Goal: Transaction & Acquisition: Purchase product/service

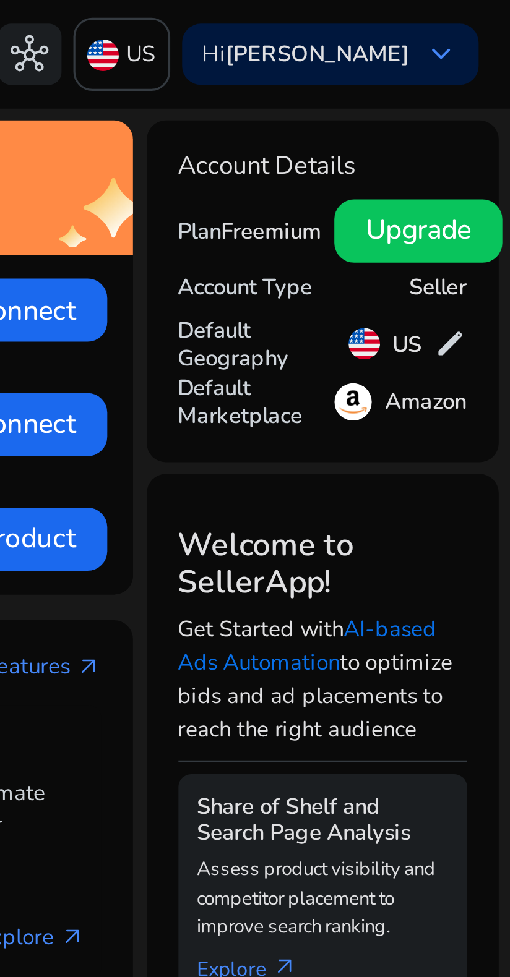
click at [411, 208] on link "AI-based Ads Automation" at bounding box center [446, 202] width 81 height 20
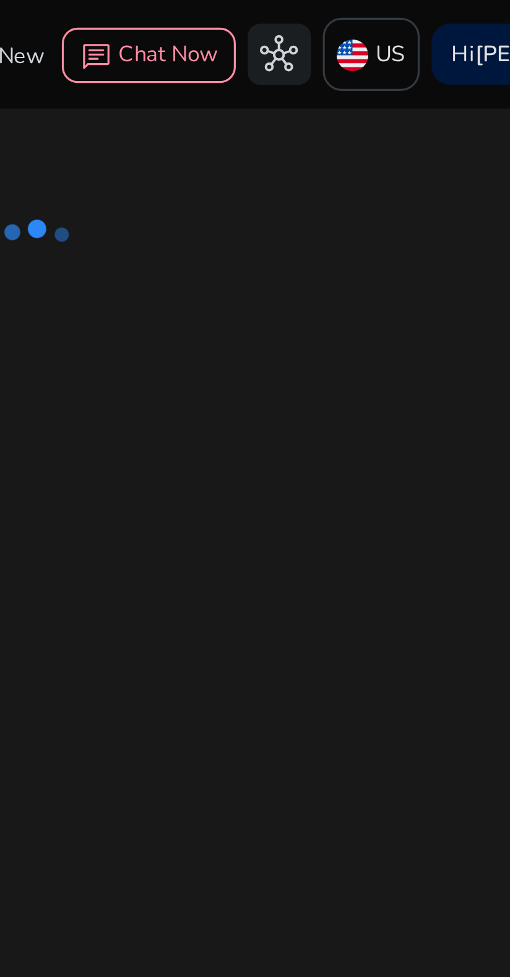
click at [277, 56] on icon at bounding box center [280, 74] width 124 height 80
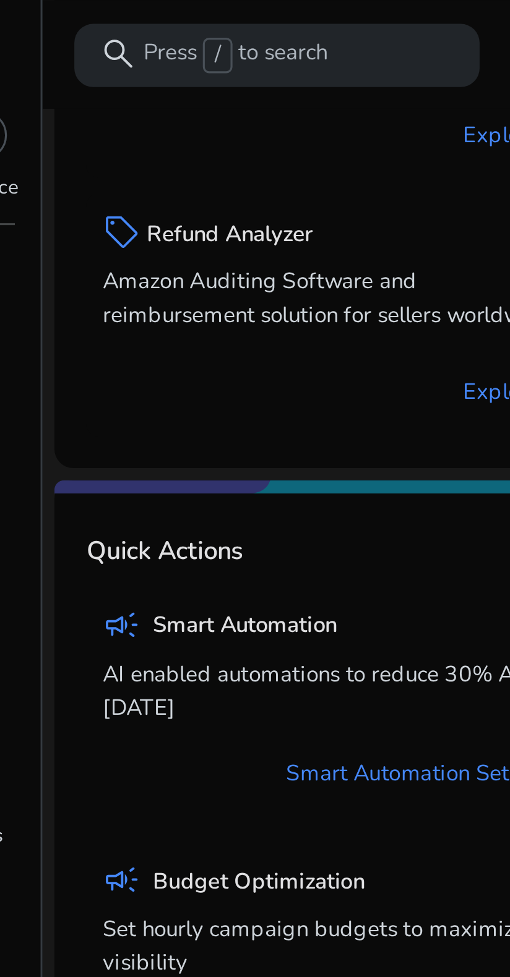
scroll to position [336, 0]
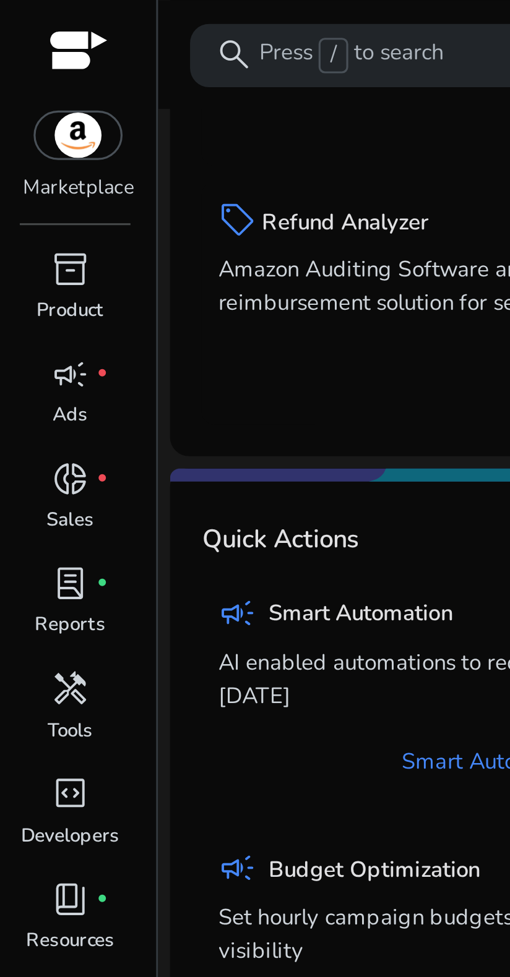
click at [20, 47] on img at bounding box center [24, 42] width 27 height 15
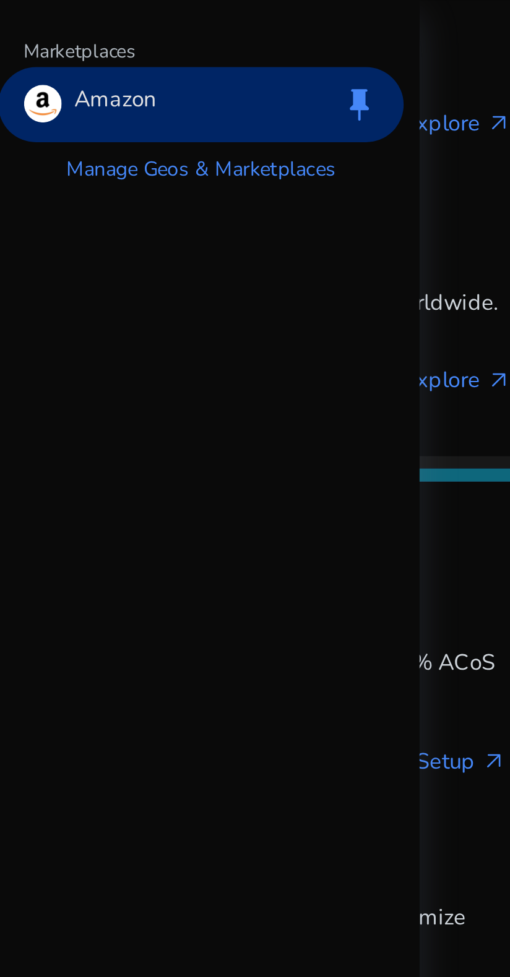
click at [88, 32] on p "Amazon" at bounding box center [90, 33] width 25 height 12
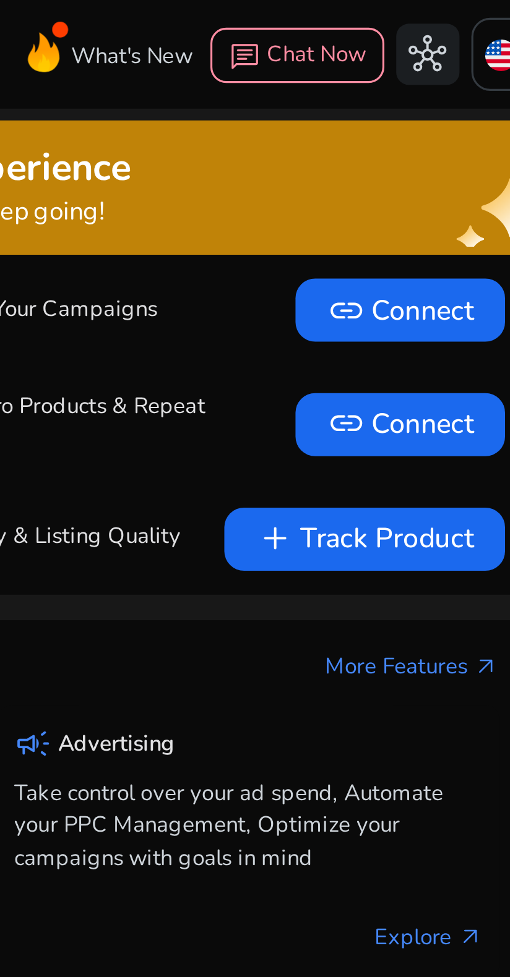
click at [321, 135] on span at bounding box center [351, 133] width 66 height 30
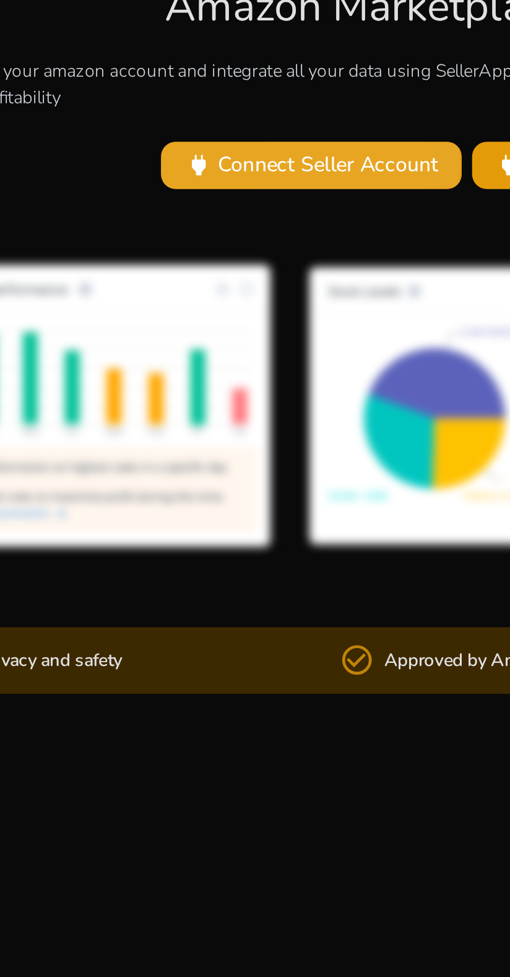
click at [166, 406] on span "power" at bounding box center [165, 400] width 12 height 12
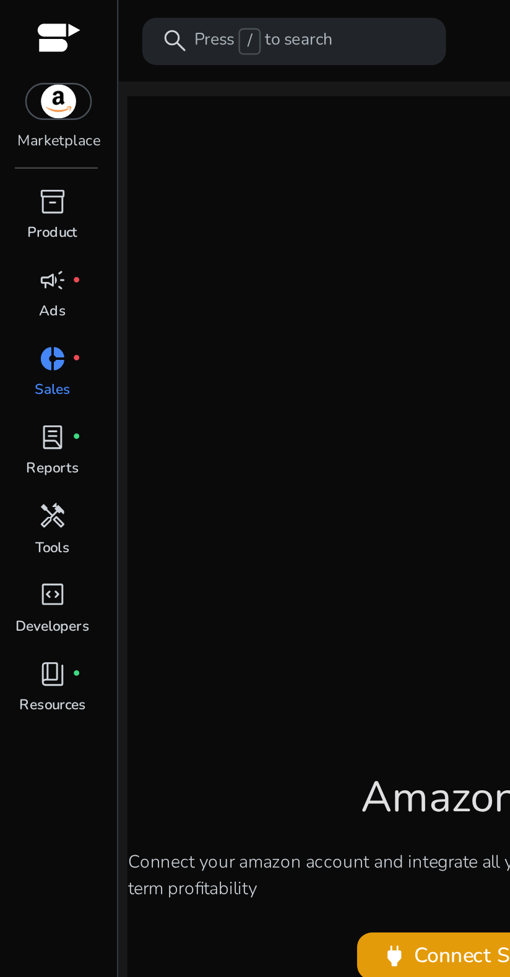
click at [18, 118] on span "campaign" at bounding box center [22, 117] width 12 height 12
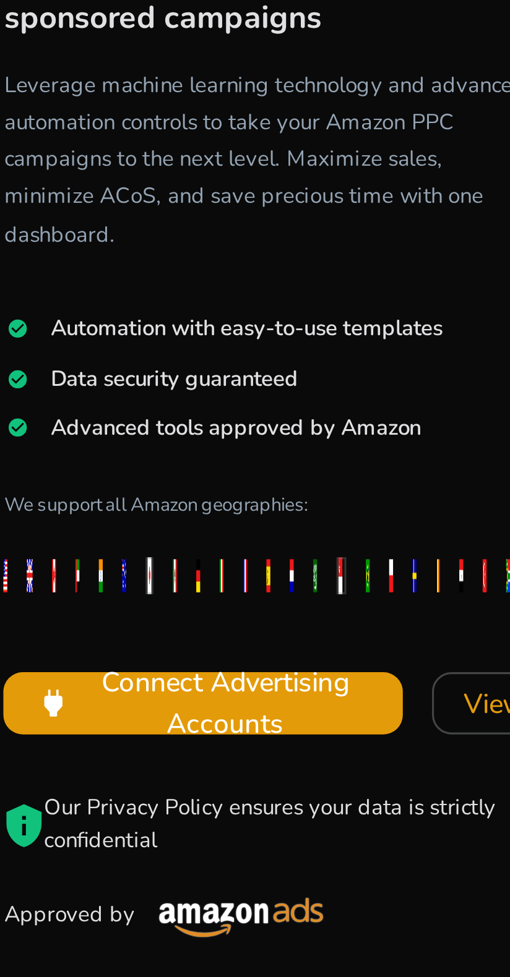
click at [127, 218] on span "Automation with easy-to-use templates" at bounding box center [165, 222] width 124 height 9
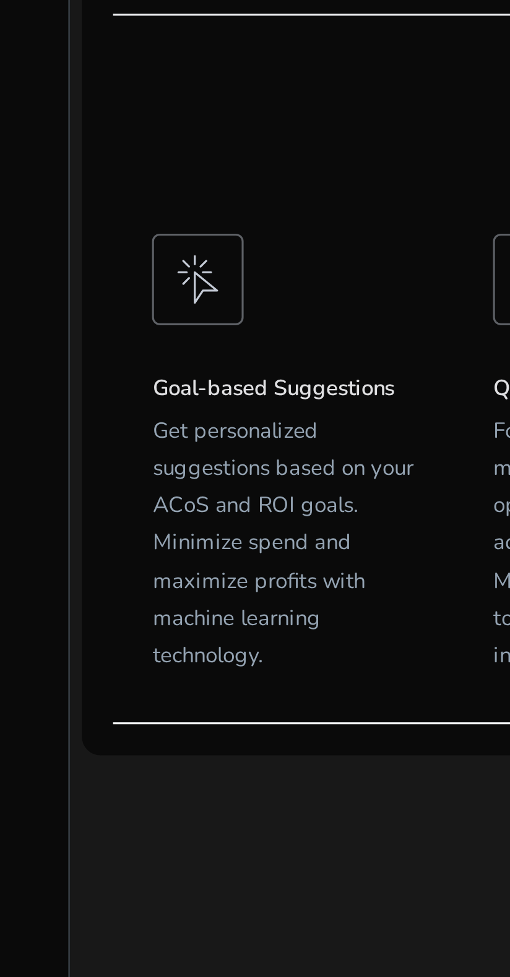
scroll to position [61, 0]
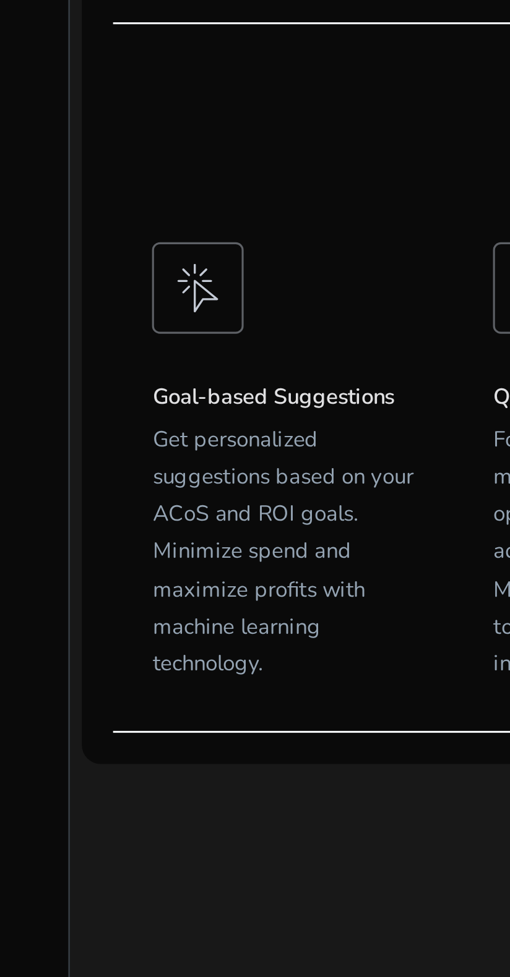
click at [86, 551] on img at bounding box center [89, 565] width 29 height 29
click at [92, 607] on h5 "Get personalized suggestions based on your ACoS and ROI goals. Minimize spend a…" at bounding box center [117, 648] width 84 height 83
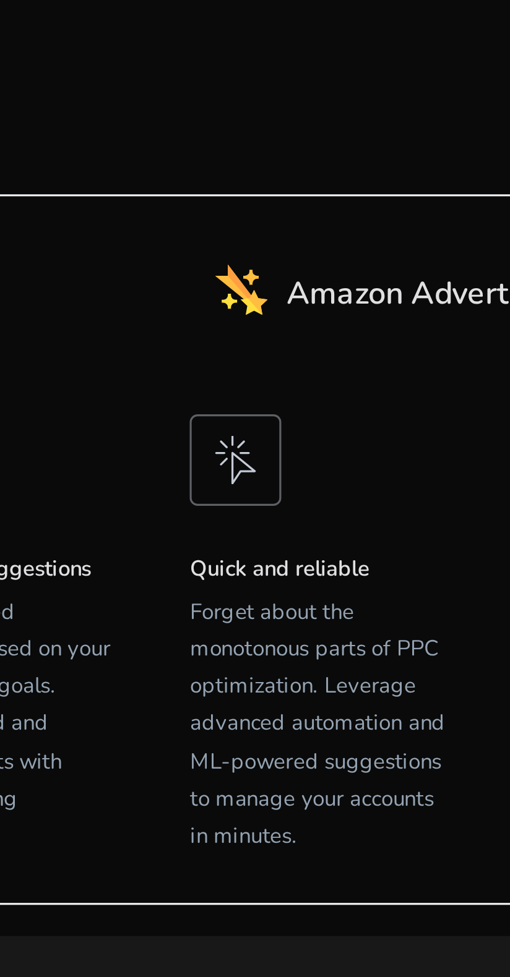
click at [200, 551] on img at bounding box center [198, 565] width 29 height 29
click at [195, 596] on h5 "Quick and reliable" at bounding box center [226, 600] width 84 height 8
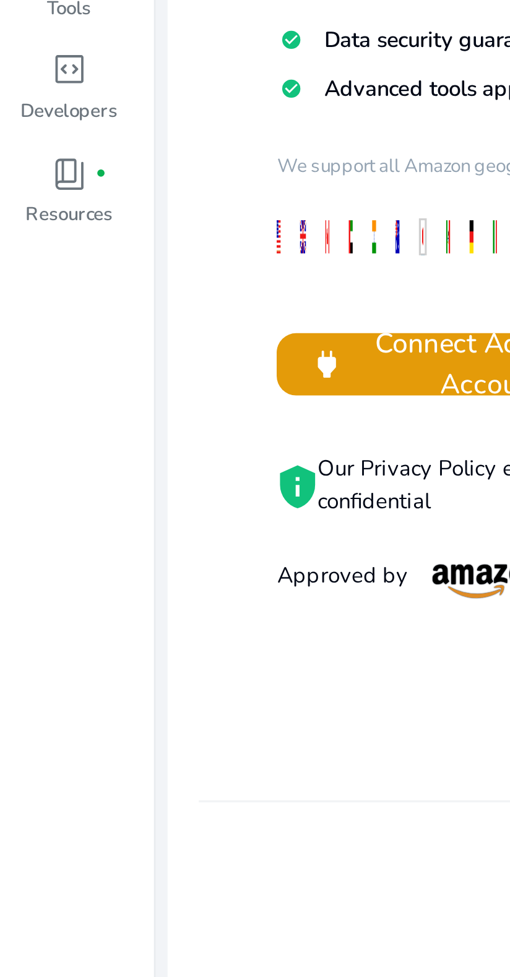
scroll to position [53, 0]
